Goal: Task Accomplishment & Management: Use online tool/utility

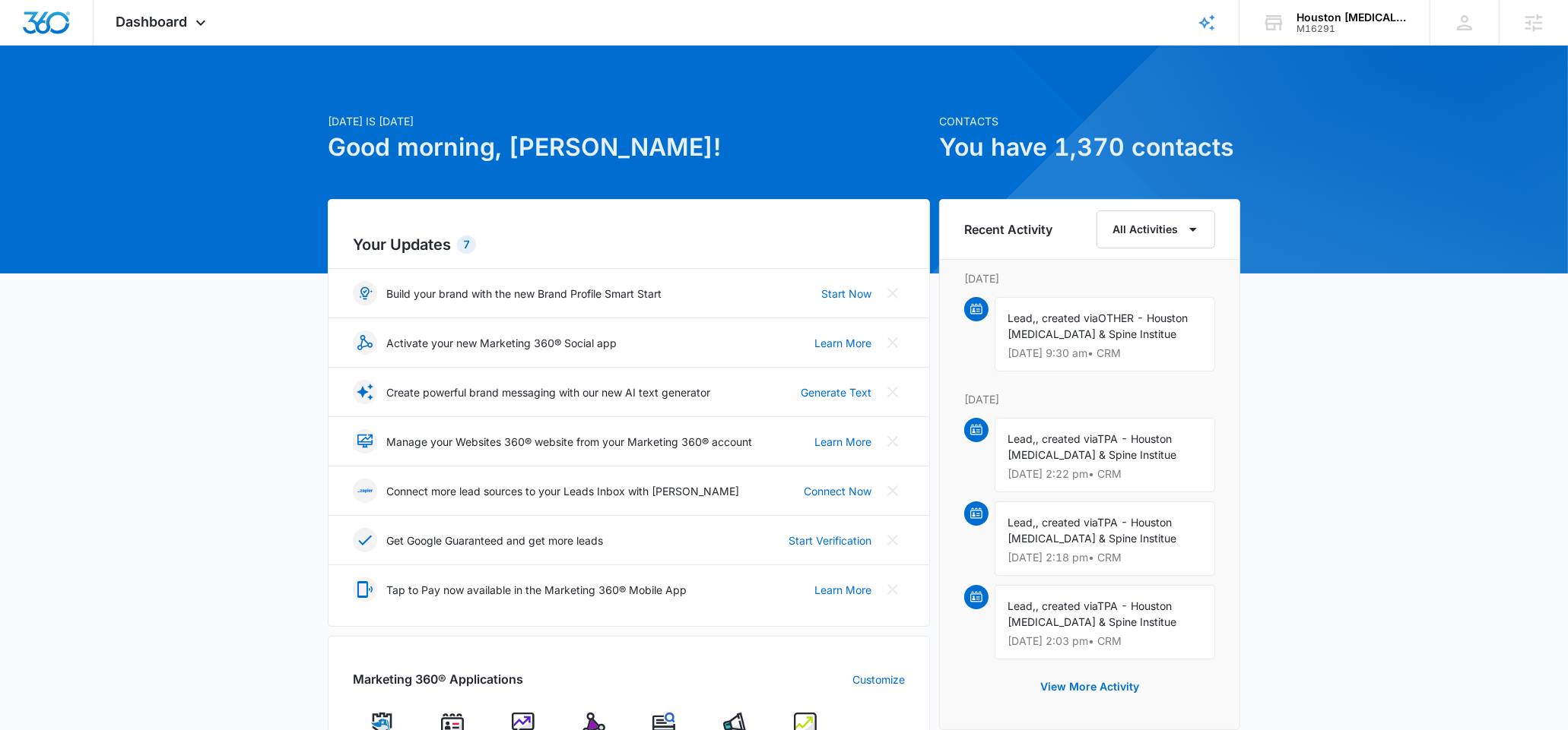
scroll to position [268, 0]
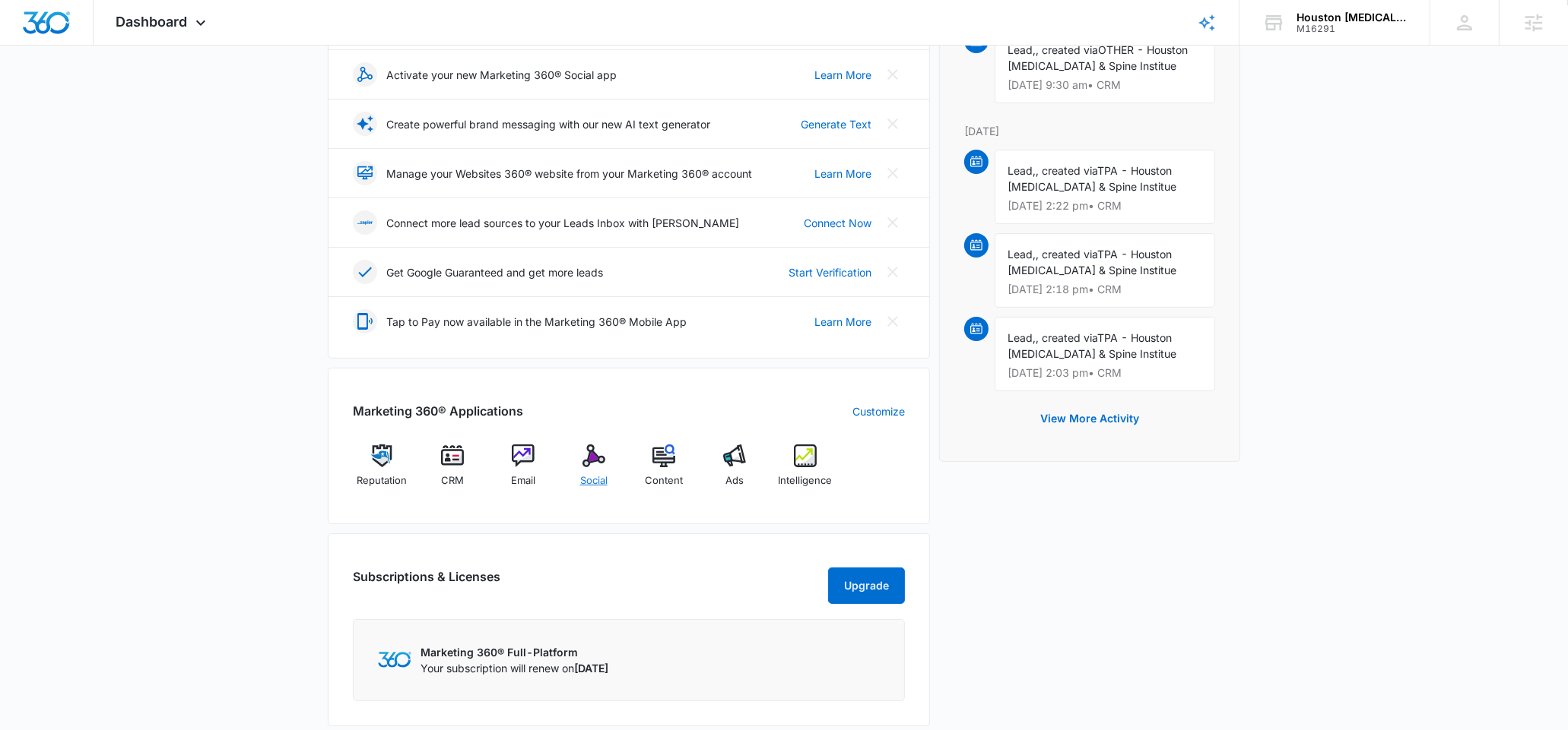
click at [600, 457] on img at bounding box center [593, 456] width 22 height 22
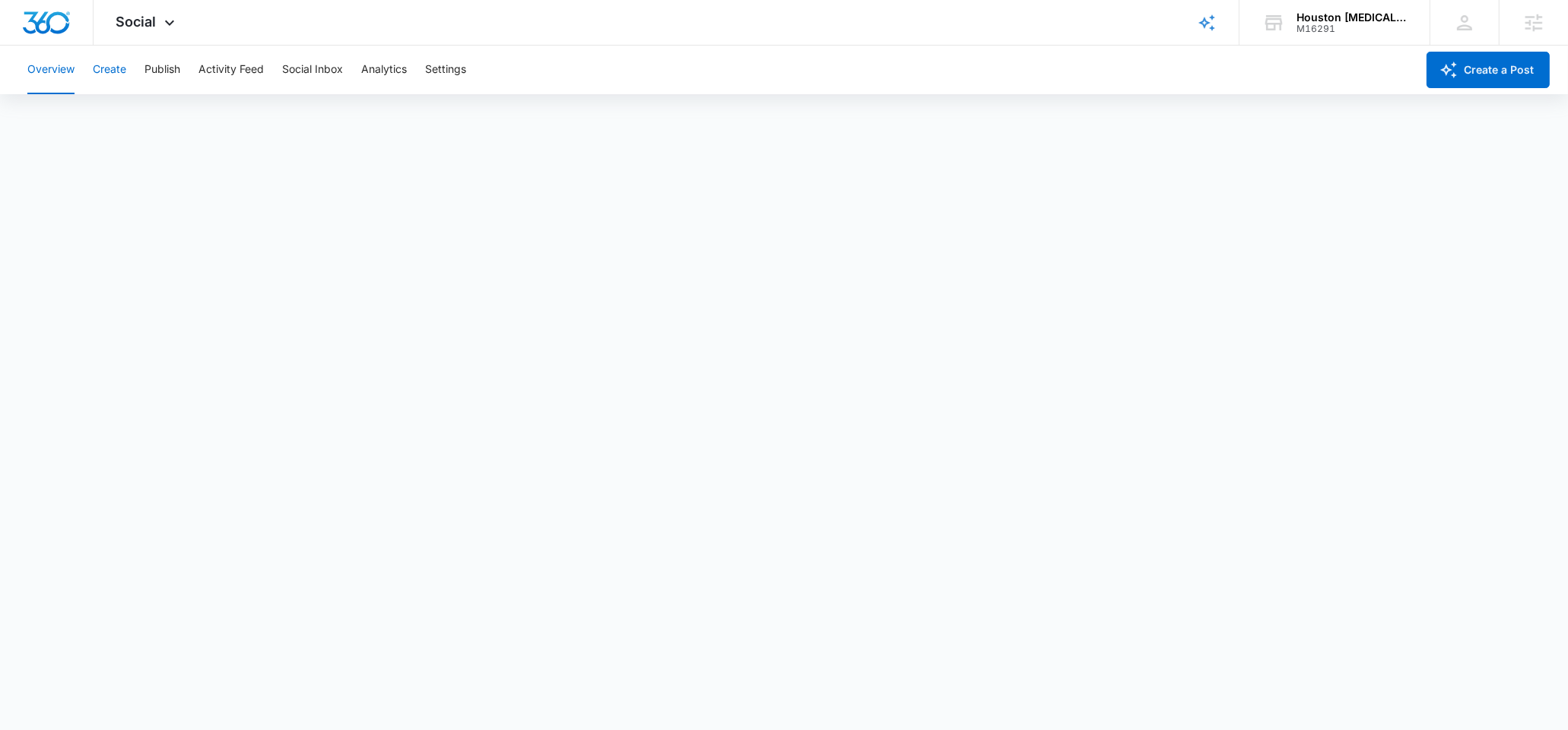
click at [110, 77] on button "Create" at bounding box center [110, 70] width 34 height 49
click at [152, 70] on button "Publish" at bounding box center [162, 70] width 36 height 49
click at [108, 68] on button "Create" at bounding box center [110, 70] width 34 height 49
click at [128, 115] on button "Approvals" at bounding box center [149, 116] width 51 height 42
click at [102, 75] on button "Create" at bounding box center [110, 70] width 34 height 49
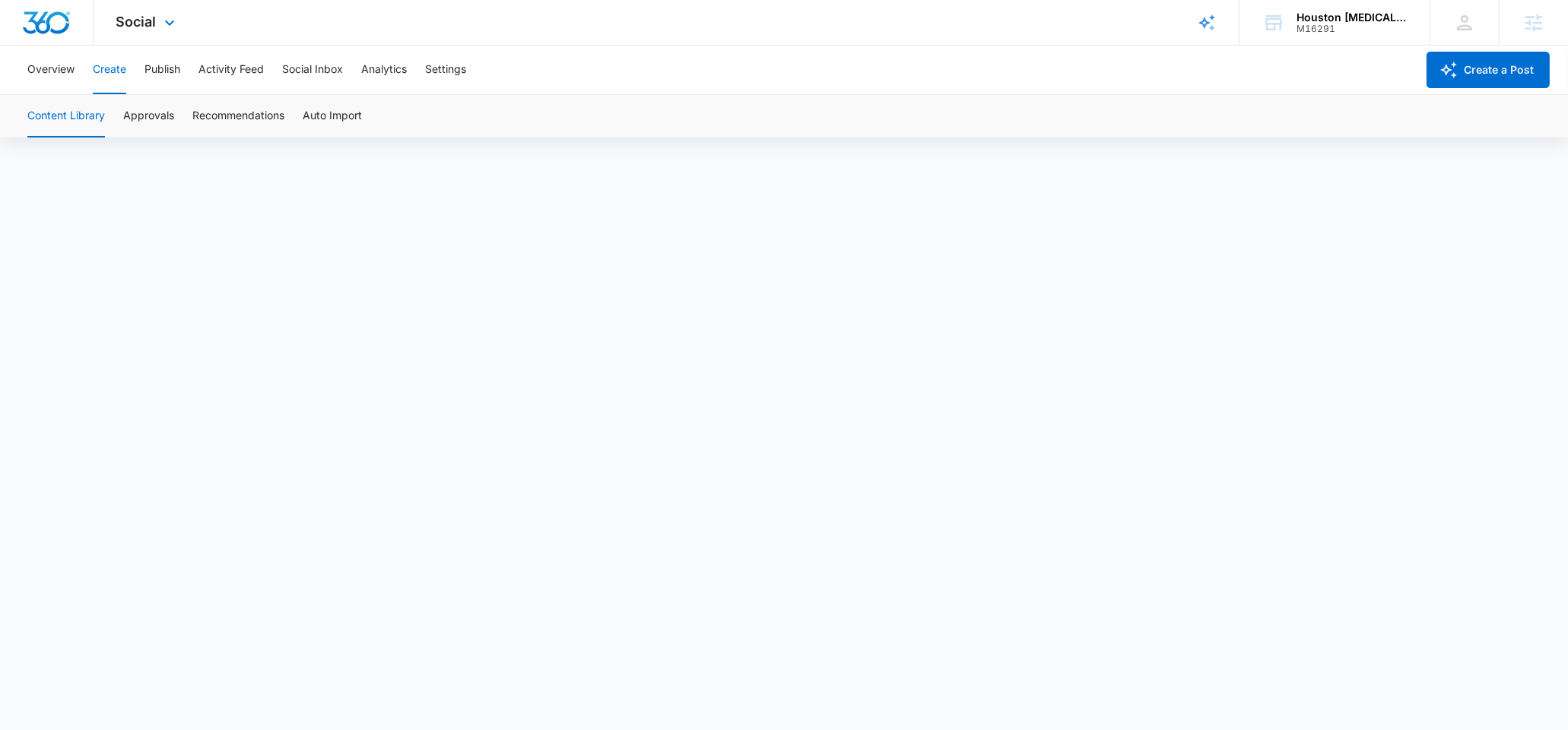
scroll to position [11, 0]
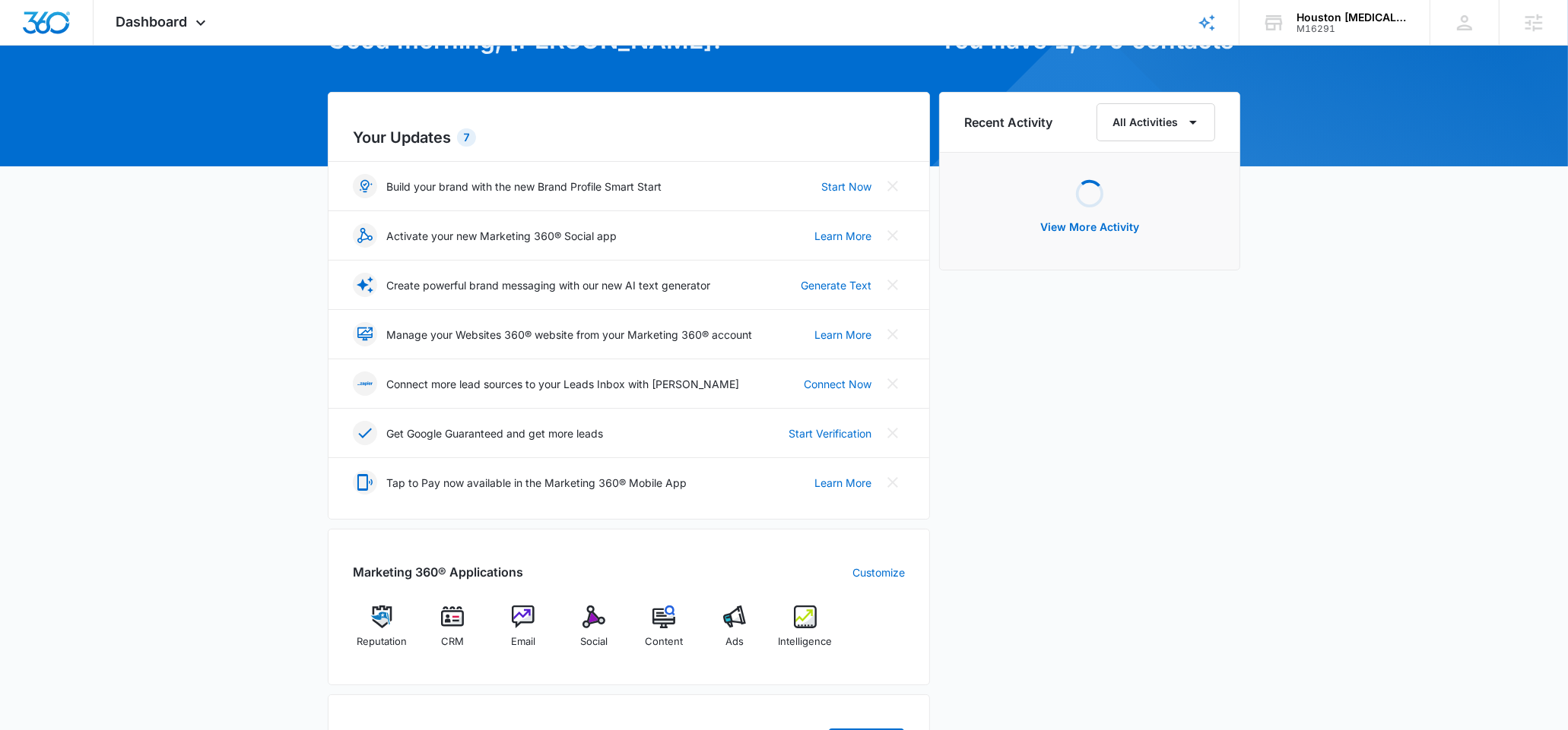
scroll to position [153, 0]
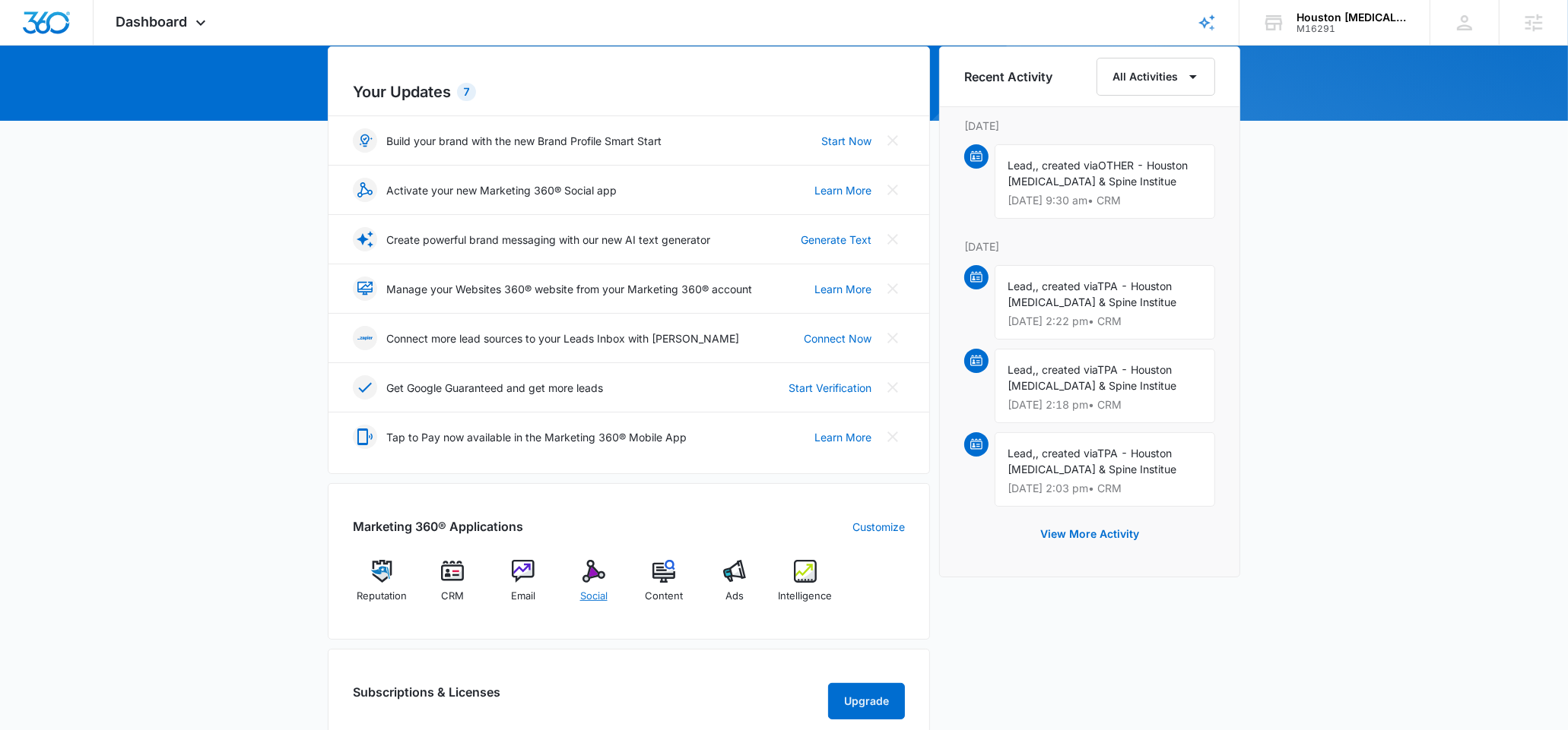
click at [584, 587] on div "Social" at bounding box center [593, 587] width 59 height 54
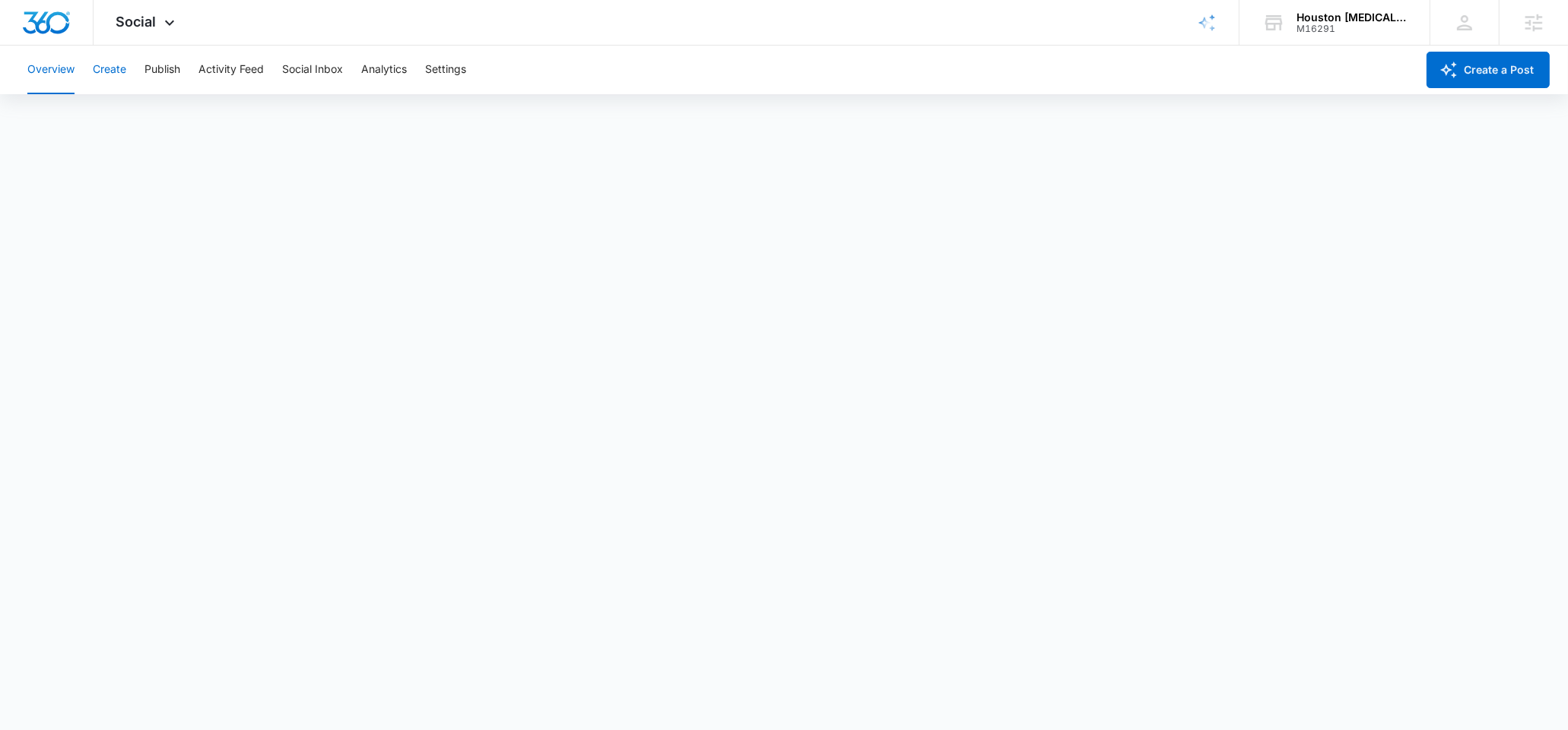
click at [119, 74] on button "Create" at bounding box center [110, 70] width 34 height 49
click at [1462, 73] on button "Create a Post" at bounding box center [1488, 70] width 123 height 37
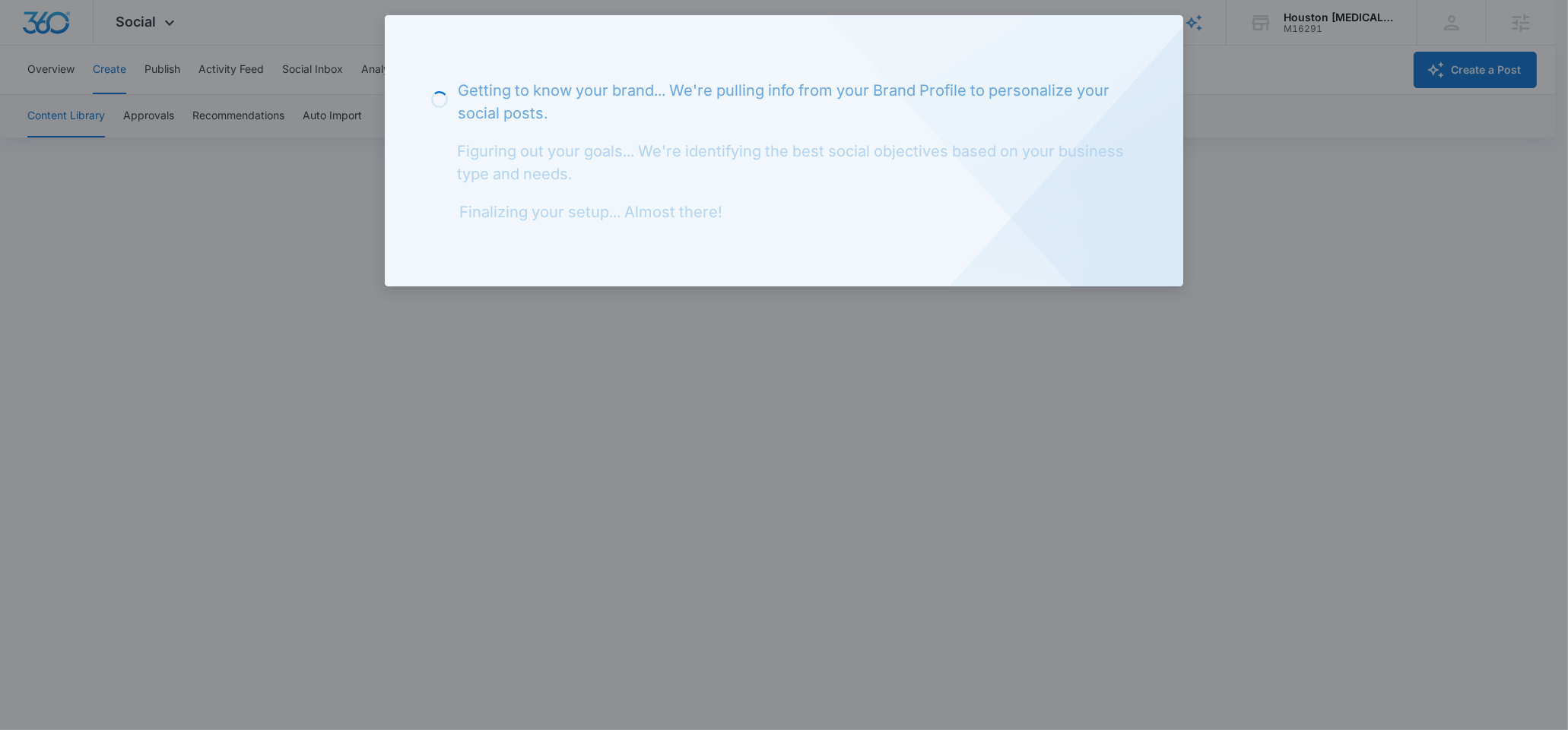
click at [1256, 148] on div at bounding box center [784, 365] width 1568 height 730
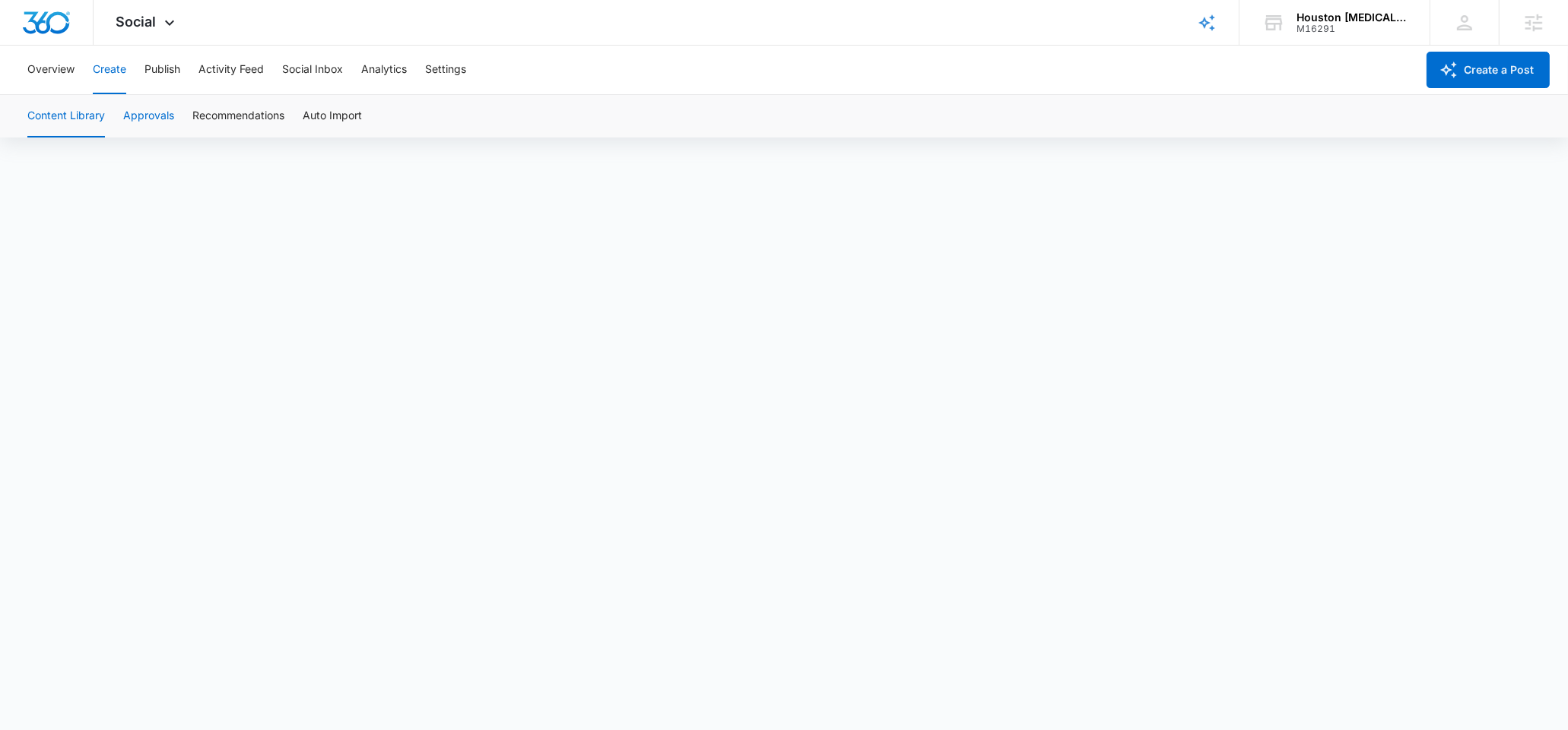
click at [152, 101] on button "Approvals" at bounding box center [149, 116] width 51 height 42
click at [135, 113] on button "Approvals" at bounding box center [149, 116] width 51 height 42
click at [122, 83] on button "Create" at bounding box center [110, 70] width 34 height 49
click at [178, 80] on button "Publish" at bounding box center [162, 70] width 36 height 49
click at [135, 113] on button "Schedules" at bounding box center [116, 116] width 51 height 42
